Goal: Information Seeking & Learning: Find specific fact

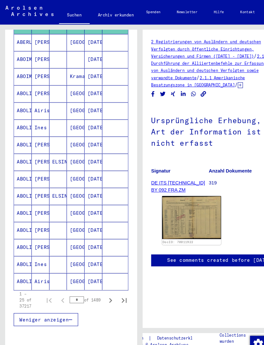
scroll to position [308, 0]
click at [109, 136] on mat-cell at bounding box center [109, 137] width 24 height 16
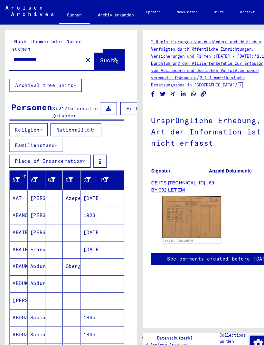
scroll to position [0, 4]
click at [50, 139] on button "Familienstand" at bounding box center [34, 137] width 51 height 12
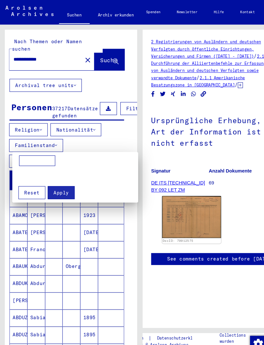
click at [118, 121] on div at bounding box center [132, 172] width 264 height 345
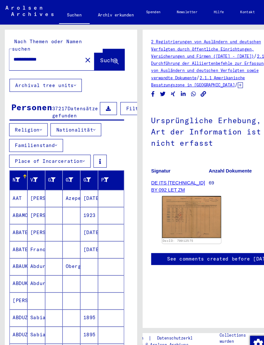
click at [65, 151] on button "Place of Incarceration" at bounding box center [47, 152] width 77 height 12
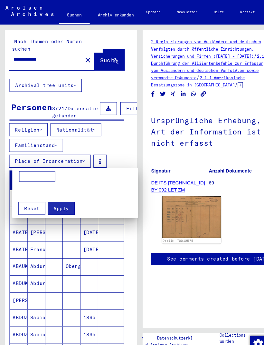
click at [110, 133] on div at bounding box center [132, 172] width 264 height 345
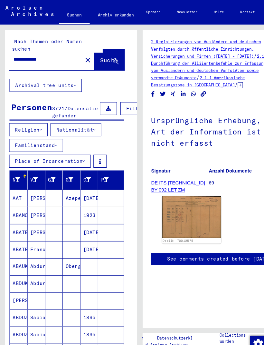
click at [100, 150] on button at bounding box center [94, 152] width 13 height 12
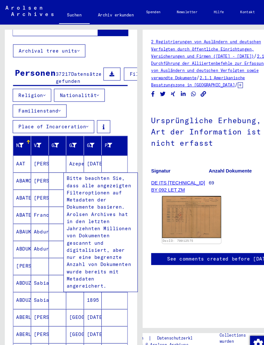
scroll to position [28, 1]
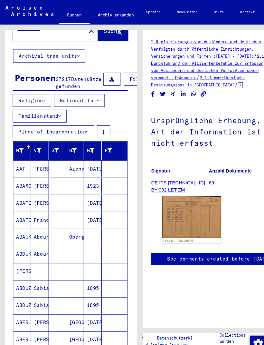
click at [118, 104] on div "Religion Nationalität Familienstand Place of Incarceration" at bounding box center [66, 111] width 125 height 44
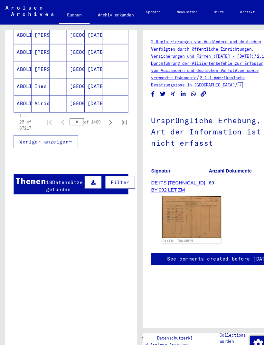
scroll to position [477, 0]
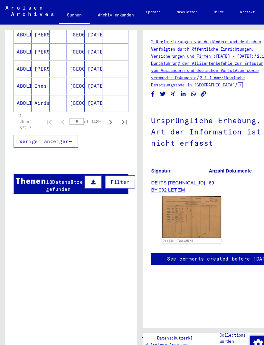
click at [103, 176] on button "Filter" at bounding box center [113, 172] width 28 height 12
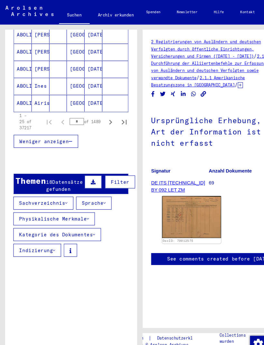
click at [88, 228] on button "Kategorie des Dokumentes" at bounding box center [54, 221] width 83 height 12
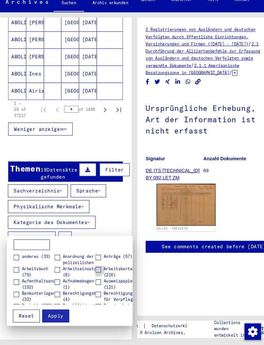
click at [95, 264] on span at bounding box center [97, 266] width 5 height 5
click at [58, 313] on div at bounding box center [132, 172] width 264 height 345
click at [56, 304] on button "Apply" at bounding box center [57, 310] width 25 height 12
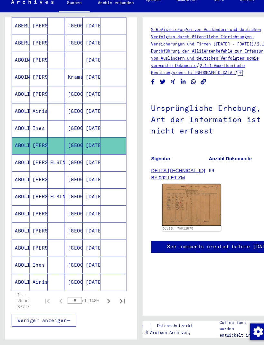
scroll to position [295, 2]
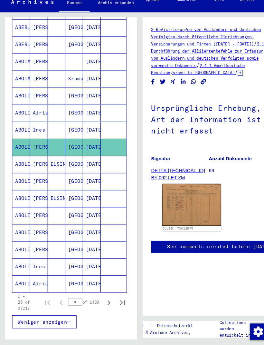
click at [99, 293] on icon "Next page" at bounding box center [102, 297] width 9 height 9
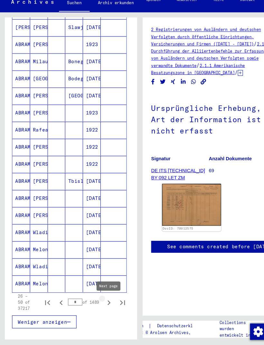
click at [102, 293] on icon "Next page" at bounding box center [102, 297] width 9 height 9
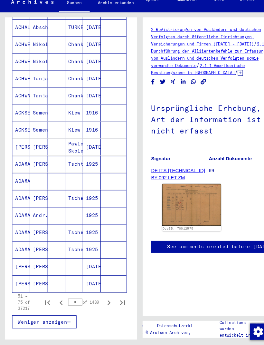
click at [104, 295] on icon "Next page" at bounding box center [103, 297] width 3 height 5
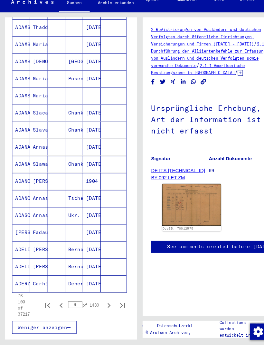
click at [104, 295] on icon "Next page" at bounding box center [102, 299] width 9 height 9
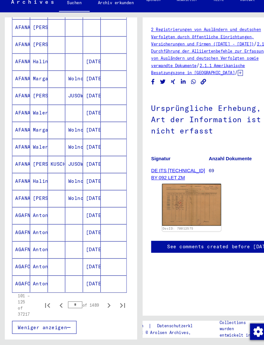
click at [105, 295] on icon "Next page" at bounding box center [102, 299] width 9 height 9
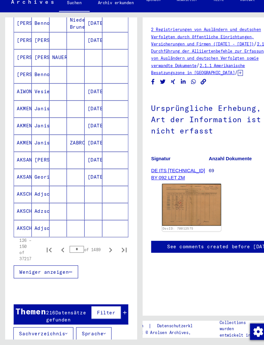
scroll to position [348, 0]
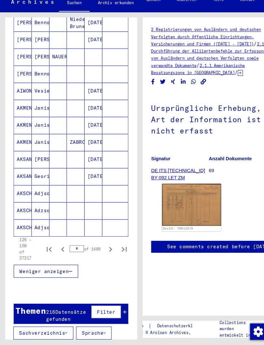
click at [103, 242] on icon "Next page" at bounding box center [104, 246] width 9 height 9
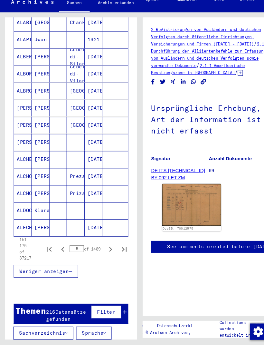
click at [105, 242] on icon "Next page" at bounding box center [104, 246] width 9 height 9
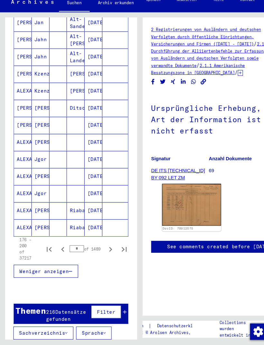
click at [105, 242] on icon "Next page" at bounding box center [104, 246] width 9 height 9
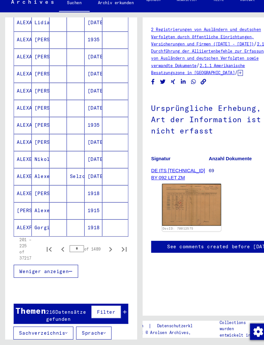
click at [105, 242] on icon "Next page" at bounding box center [104, 246] width 9 height 9
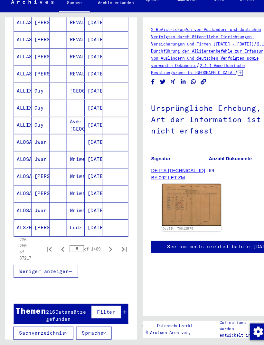
click at [103, 242] on icon "Next page" at bounding box center [104, 246] width 9 height 9
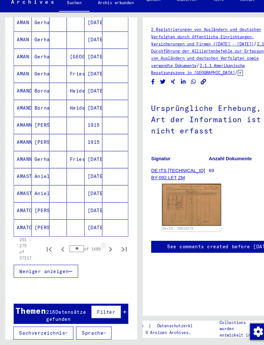
click at [102, 242] on icon "Next page" at bounding box center [104, 246] width 9 height 9
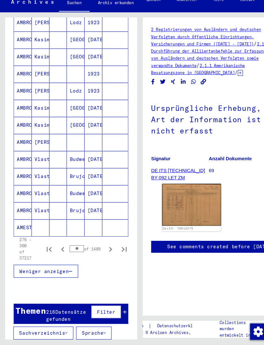
click at [103, 240] on button "Next page" at bounding box center [104, 246] width 13 height 13
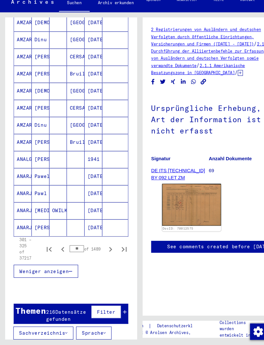
click at [103, 242] on icon "Next page" at bounding box center [104, 246] width 9 height 9
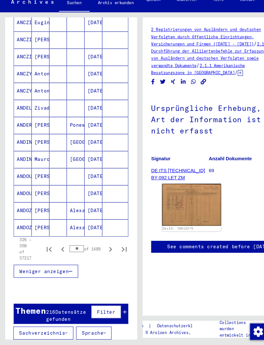
click at [103, 242] on icon "Next page" at bounding box center [104, 246] width 9 height 9
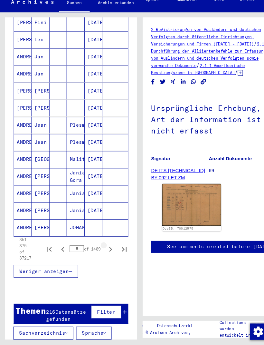
click at [103, 242] on icon "Next page" at bounding box center [104, 246] width 9 height 9
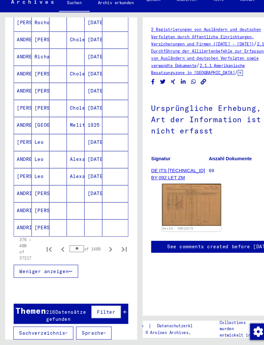
click at [103, 240] on button "Next page" at bounding box center [104, 246] width 13 height 13
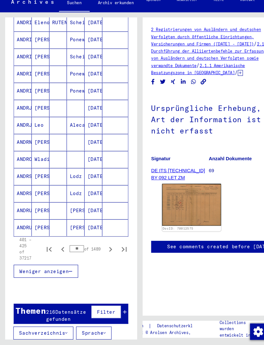
click at [105, 242] on icon "Next page" at bounding box center [104, 246] width 9 height 9
click at [103, 240] on button "Next page" at bounding box center [104, 246] width 13 height 13
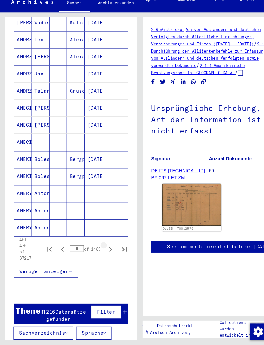
click at [102, 242] on icon "Next page" at bounding box center [104, 246] width 9 height 9
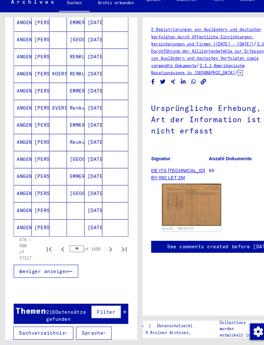
click at [104, 240] on button "Next page" at bounding box center [104, 246] width 13 height 13
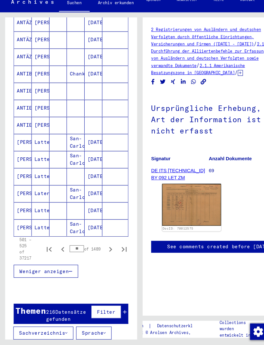
click at [103, 242] on icon "Next page" at bounding box center [104, 246] width 9 height 9
type input "**"
